Goal: Find contact information: Find contact information

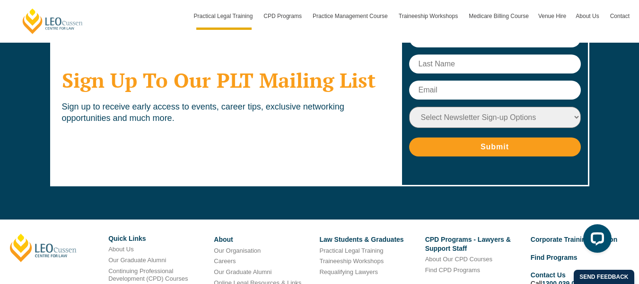
scroll to position [4919, 0]
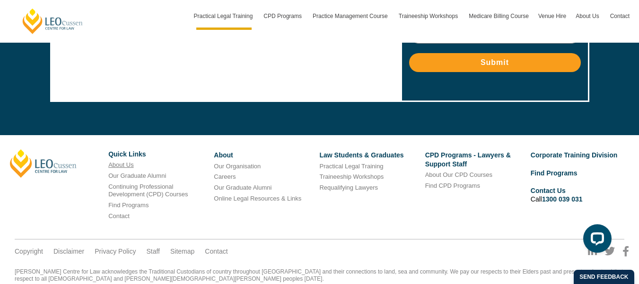
click at [129, 161] on link "About Us" at bounding box center [120, 164] width 25 height 7
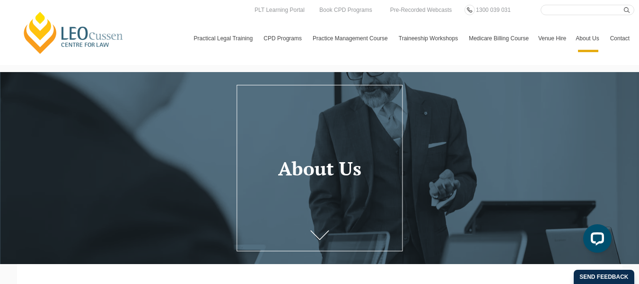
click at [606, 40] on link "Contact" at bounding box center [620, 38] width 29 height 27
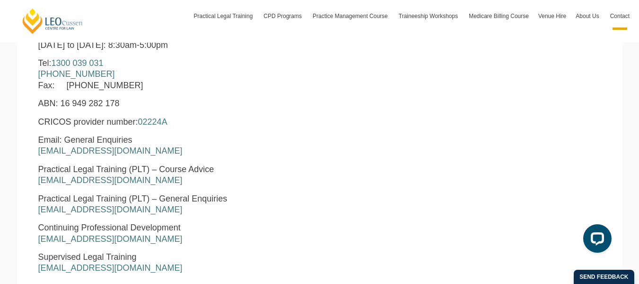
scroll to position [436, 0]
